Goal: Task Accomplishment & Management: Use online tool/utility

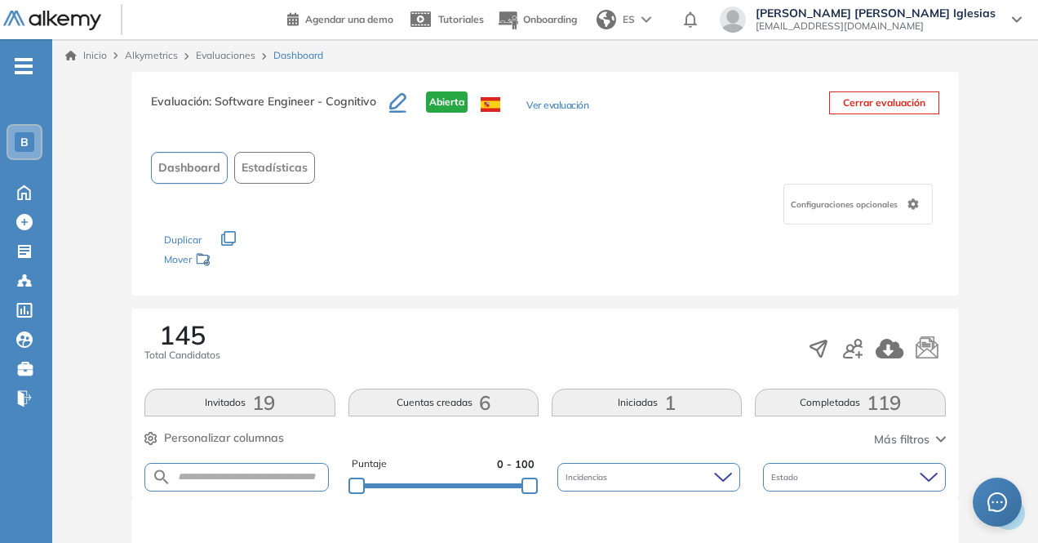
click at [229, 484] on form at bounding box center [236, 477] width 184 height 29
click at [251, 471] on input "text" at bounding box center [249, 477] width 156 height 12
type input "**********"
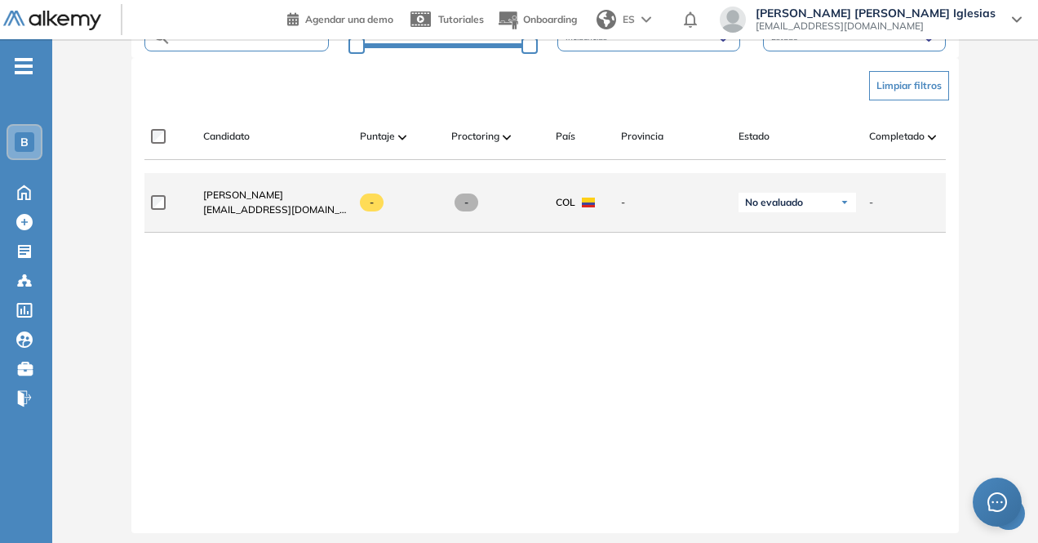
scroll to position [442, 0]
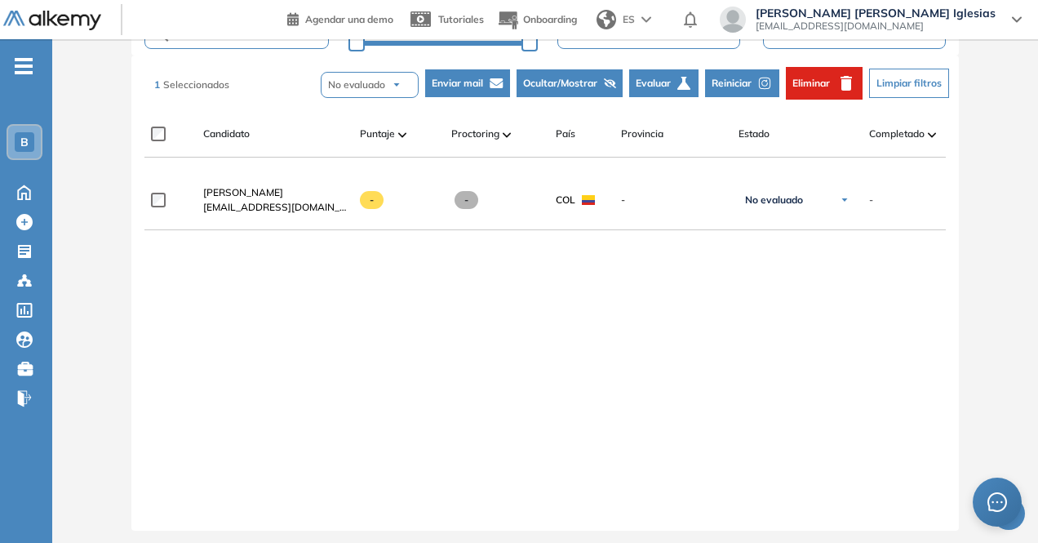
click at [812, 86] on span "Eliminar" at bounding box center [812, 83] width 38 height 15
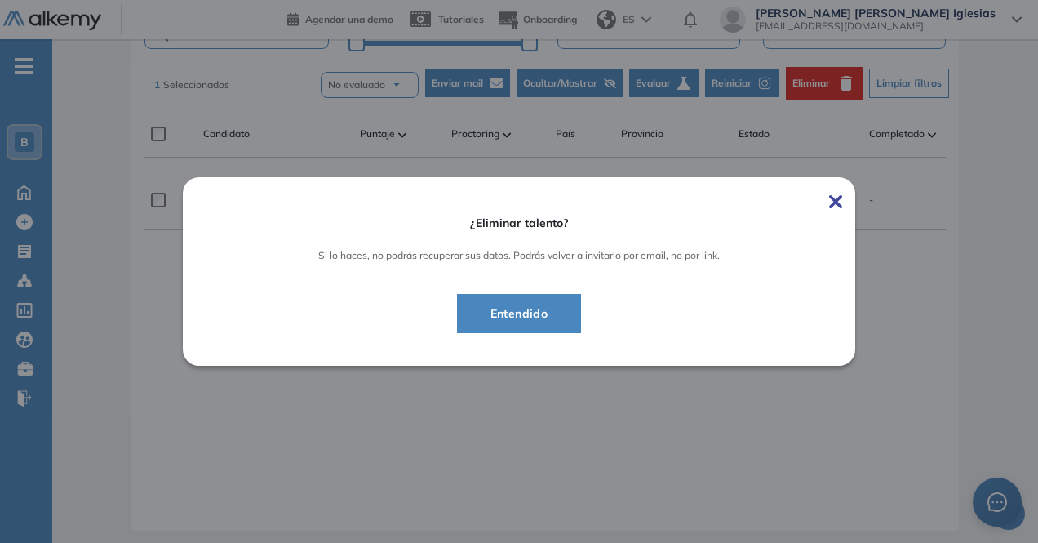
click at [529, 313] on span "Entendido" at bounding box center [520, 314] width 84 height 20
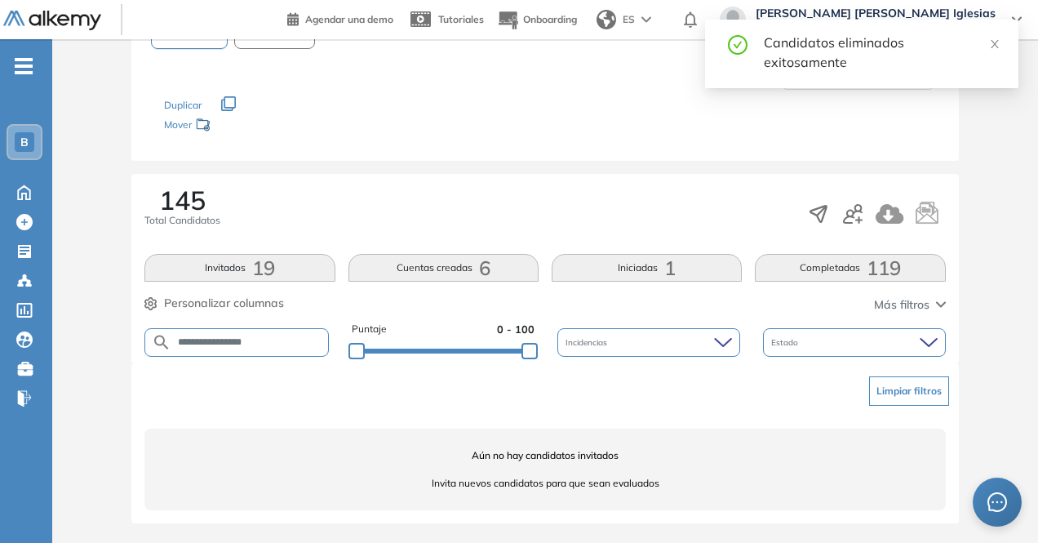
scroll to position [133, 0]
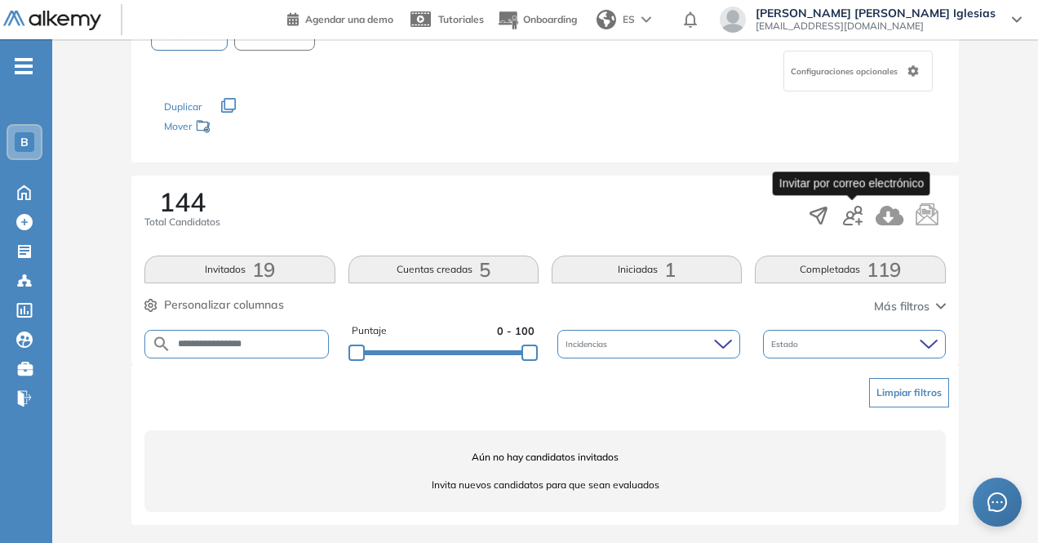
click at [854, 221] on icon "button" at bounding box center [853, 216] width 20 height 20
